Goal: Task Accomplishment & Management: Manage account settings

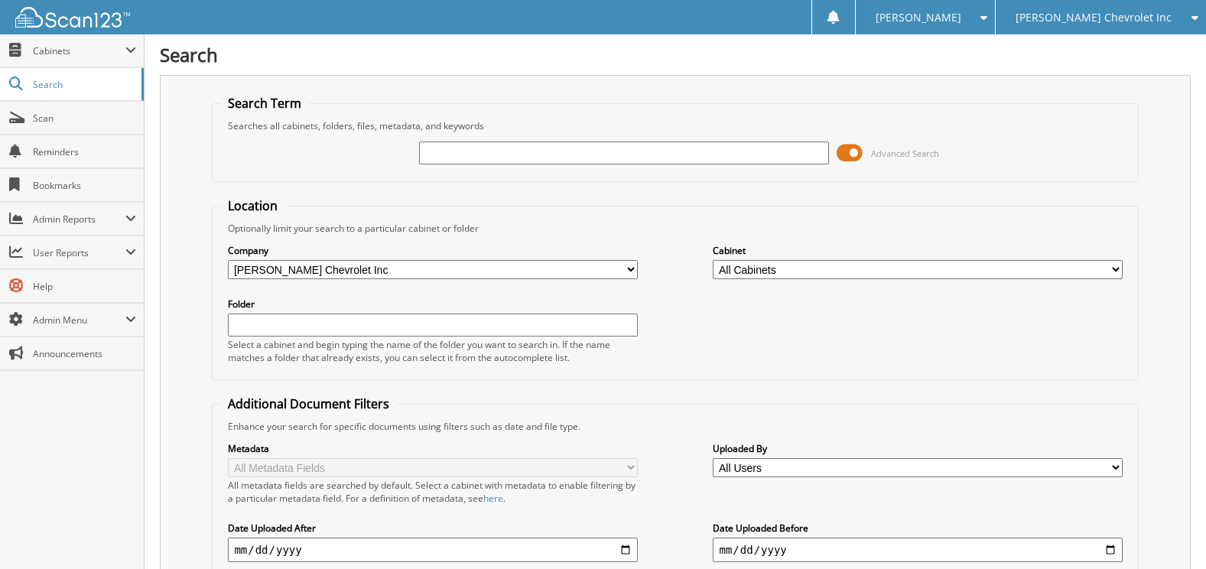
click at [858, 151] on span at bounding box center [849, 152] width 26 height 23
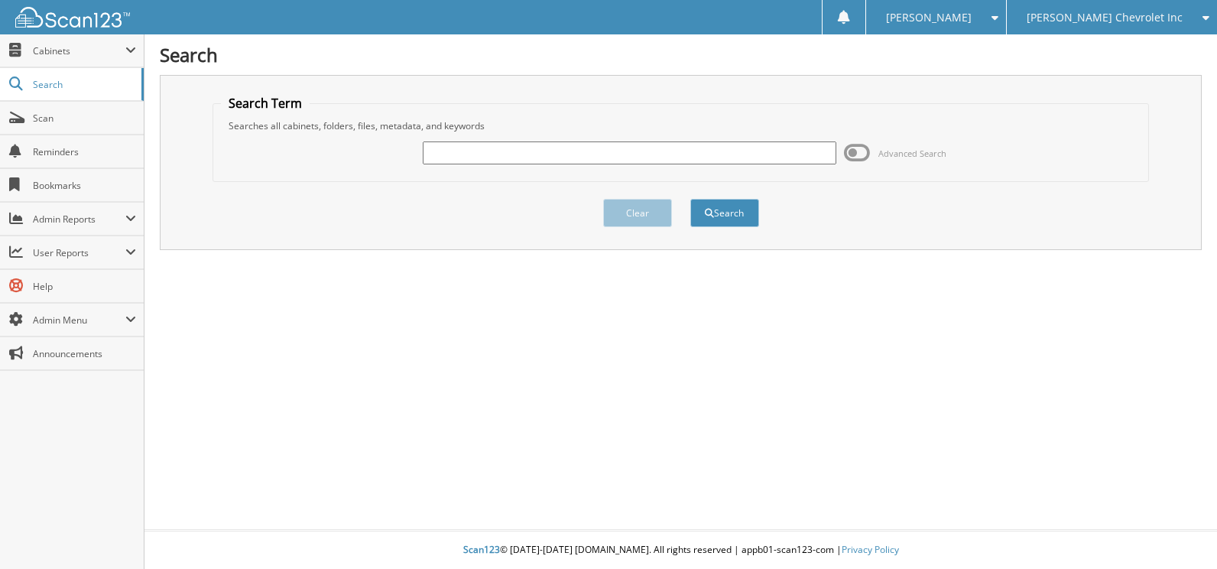
click at [852, 157] on span at bounding box center [857, 152] width 26 height 23
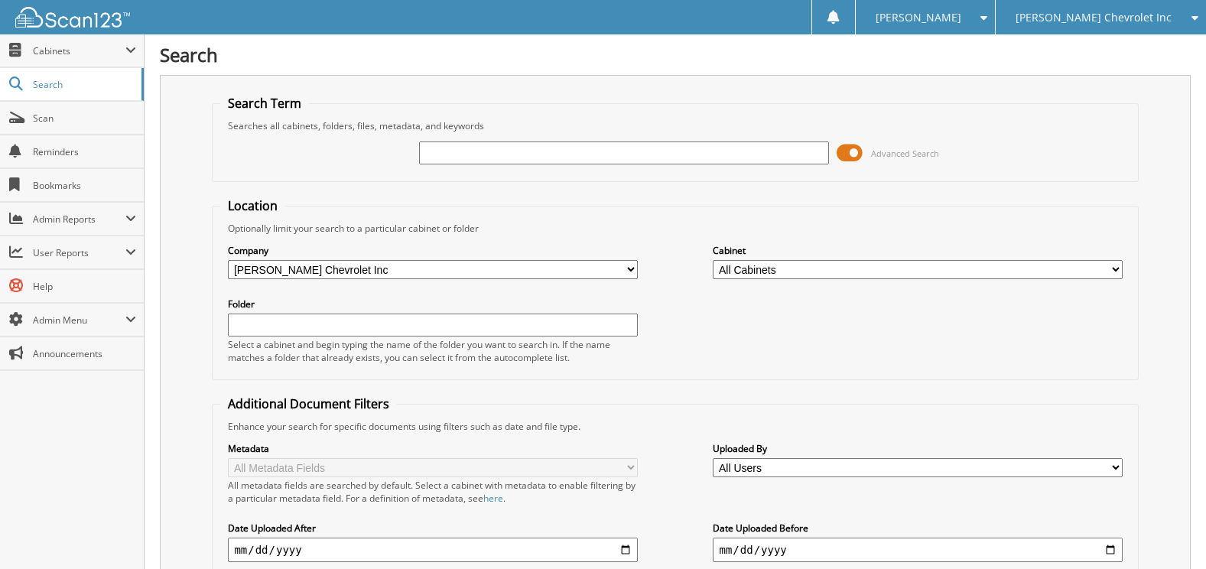
click at [847, 157] on span at bounding box center [849, 152] width 26 height 23
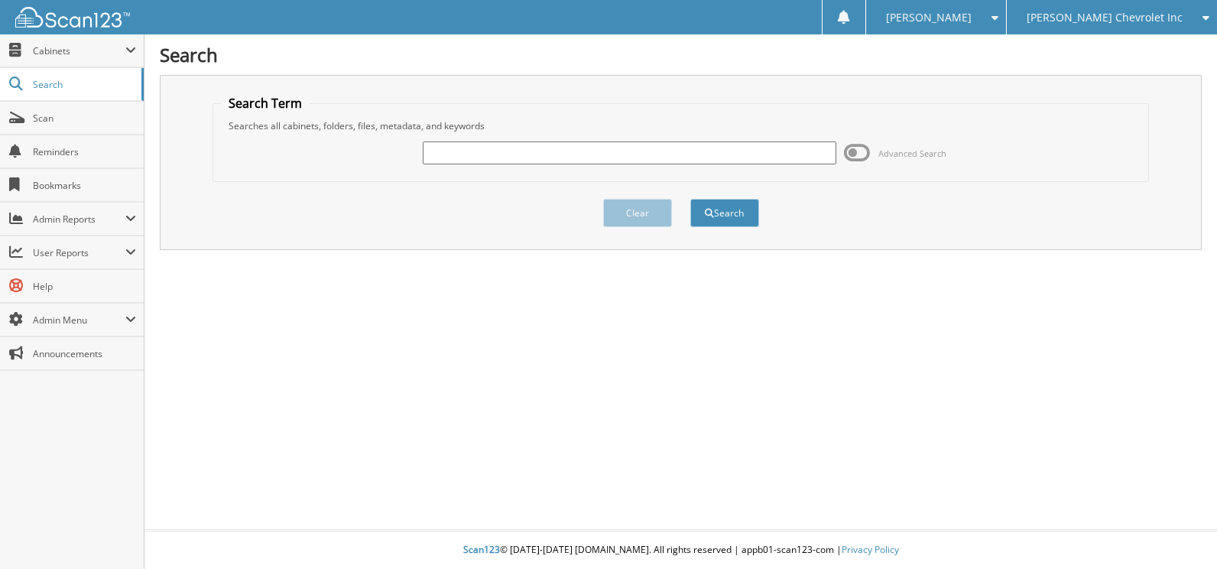
click at [861, 157] on span at bounding box center [857, 152] width 26 height 23
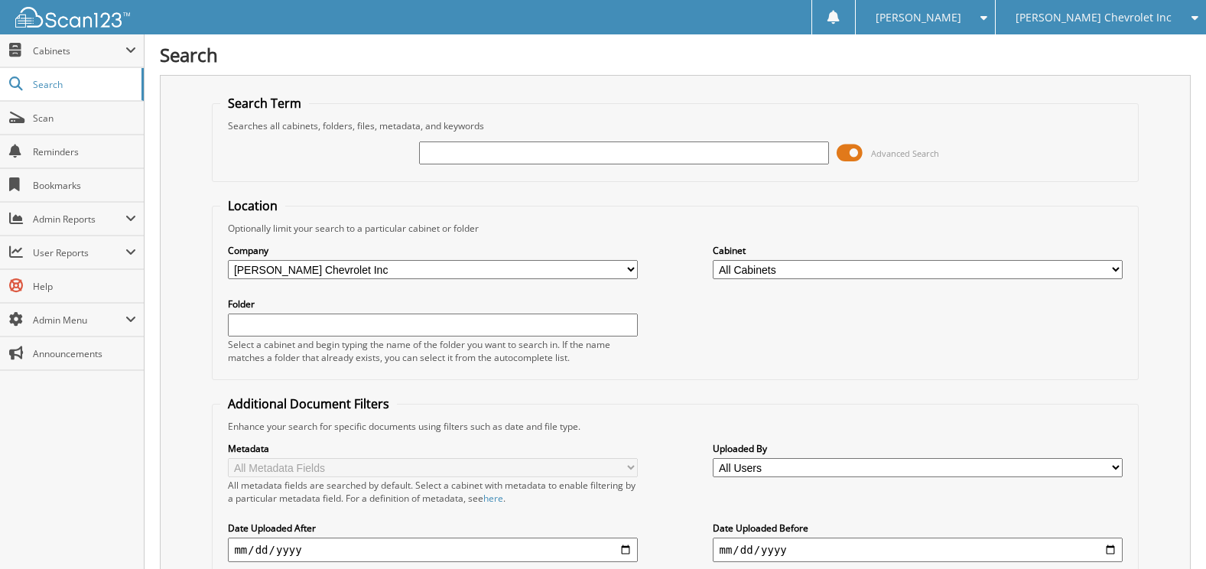
click at [961, 21] on span "[PERSON_NAME]" at bounding box center [918, 17] width 86 height 9
click at [966, 44] on link "Settings" at bounding box center [925, 47] width 140 height 27
